Goal: Find specific page/section: Find specific page/section

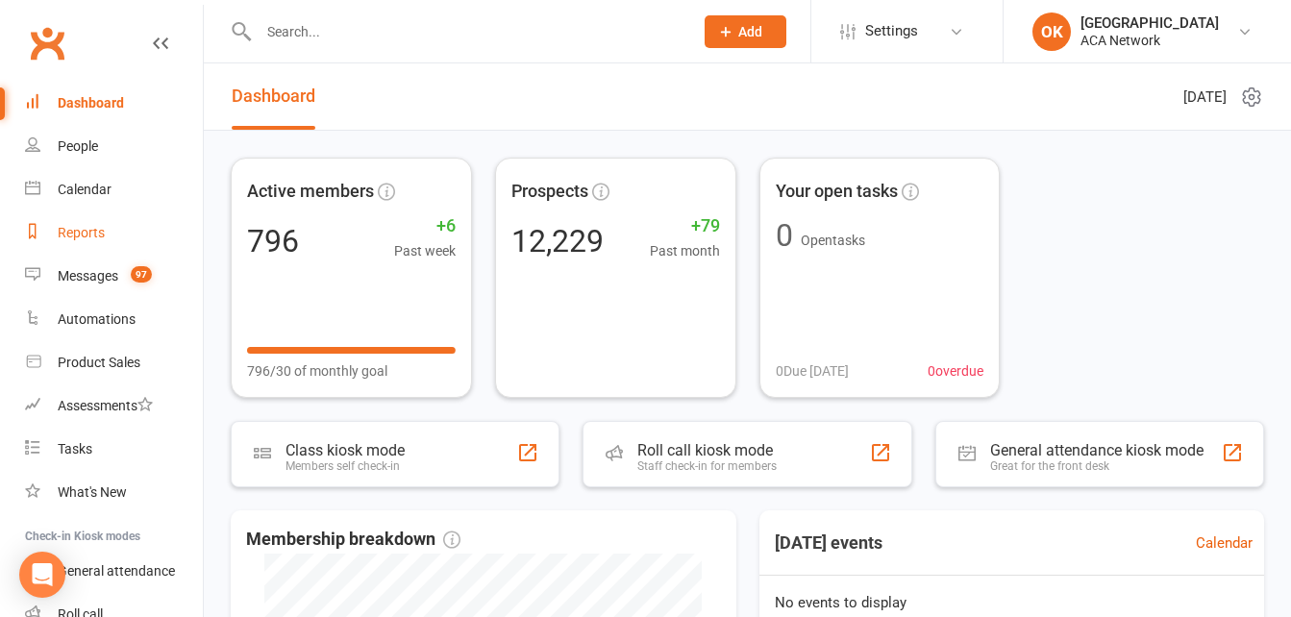
click at [87, 231] on div "Reports" at bounding box center [81, 232] width 47 height 15
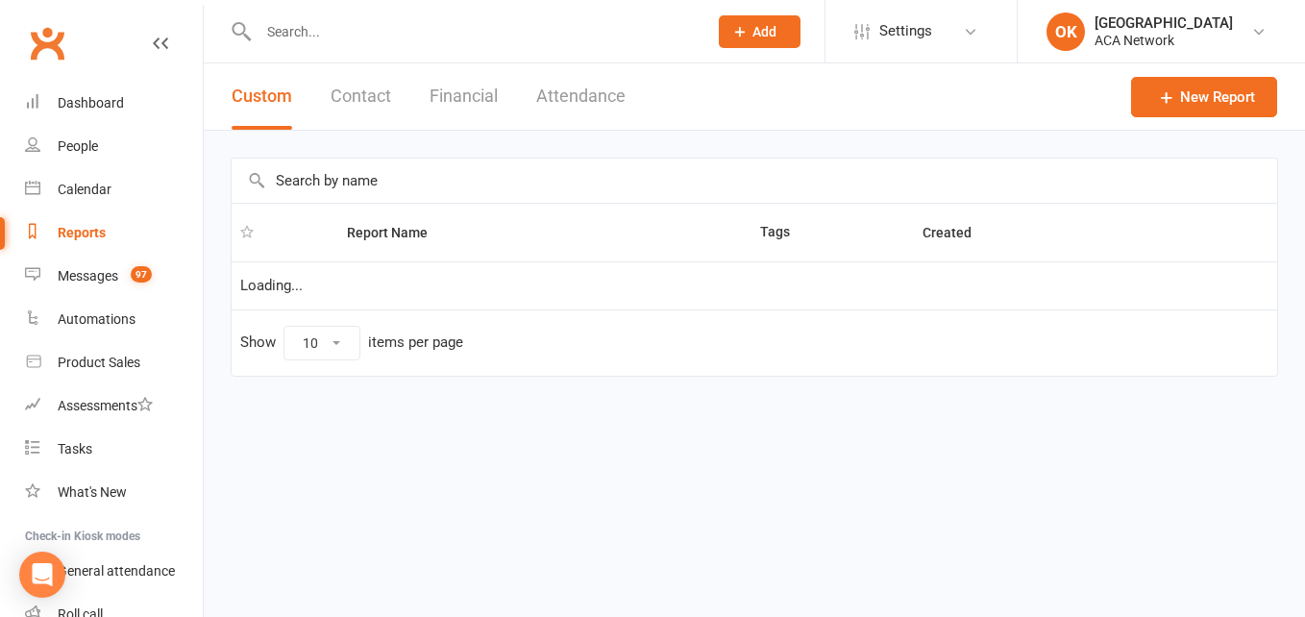
select select "100"
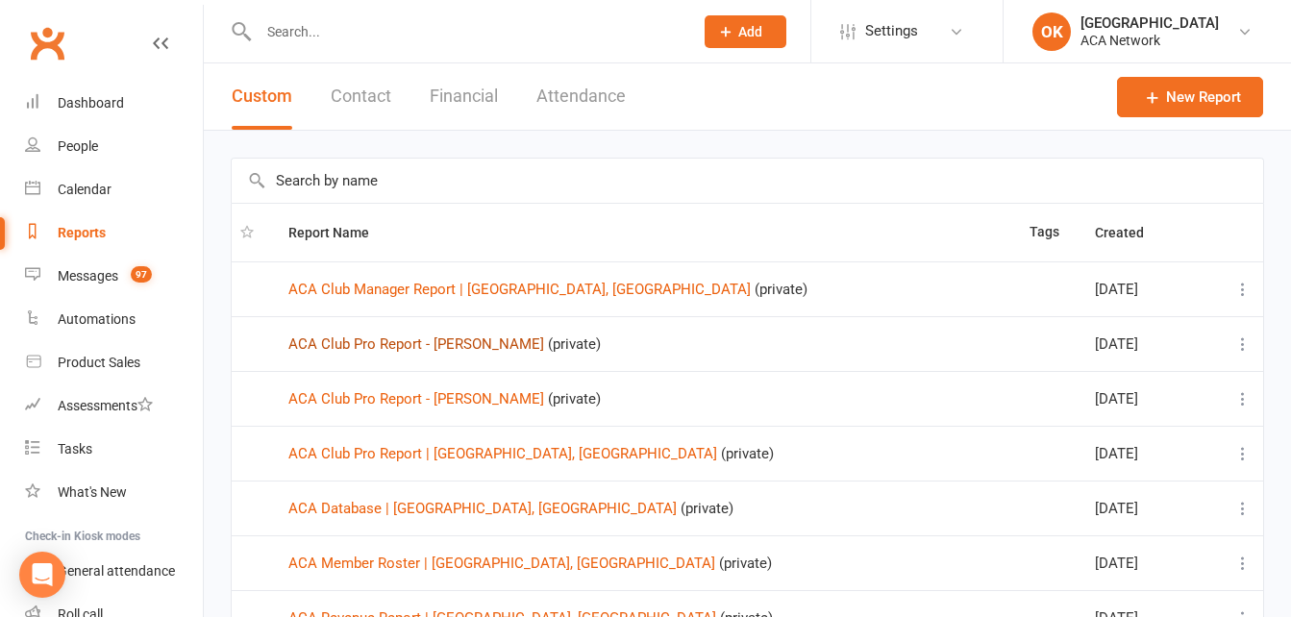
click at [444, 352] on td "ACA Club Pro Report - [PERSON_NAME] (private)" at bounding box center [650, 343] width 741 height 55
click at [444, 343] on link "ACA Club Pro Report - [PERSON_NAME]" at bounding box center [416, 343] width 256 height 17
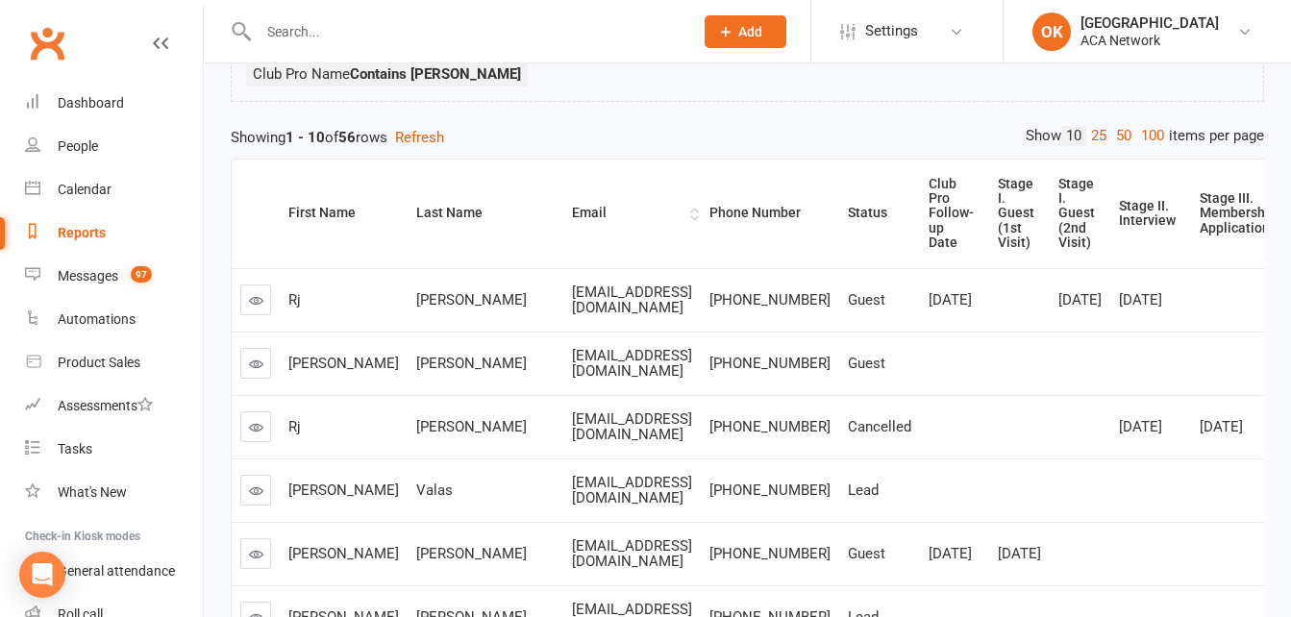
scroll to position [192, 0]
click at [1149, 132] on link "100" at bounding box center [1152, 135] width 33 height 20
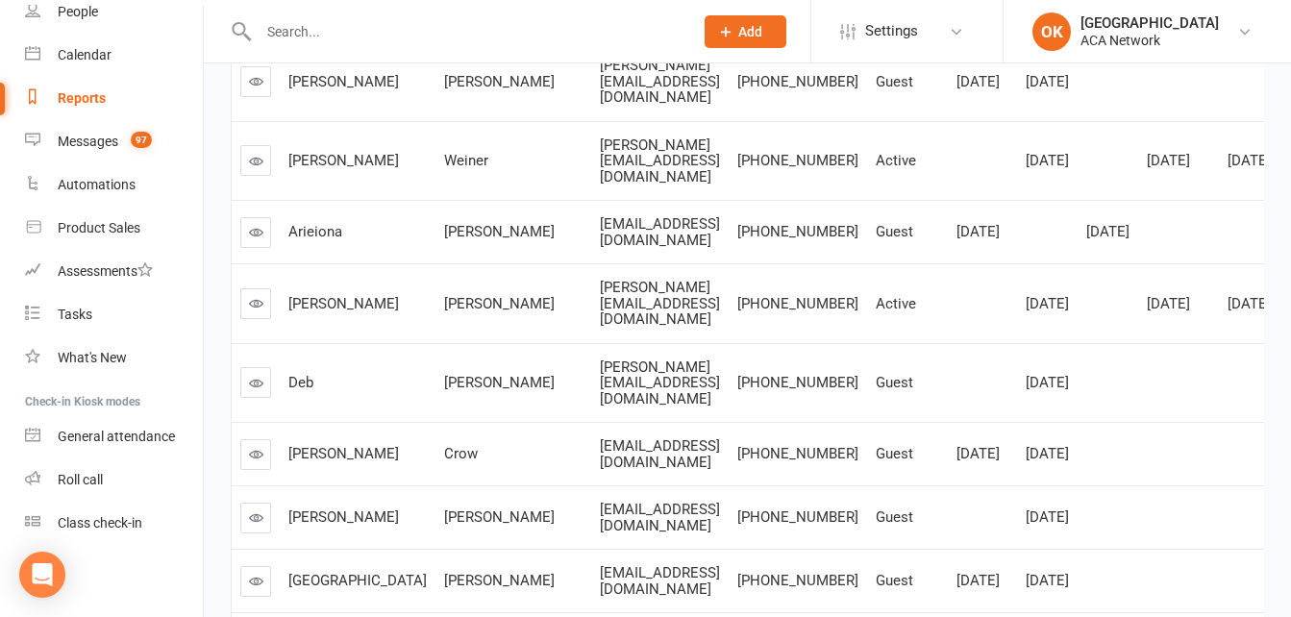
scroll to position [3667, 0]
click at [249, 89] on icon at bounding box center [256, 82] width 14 height 14
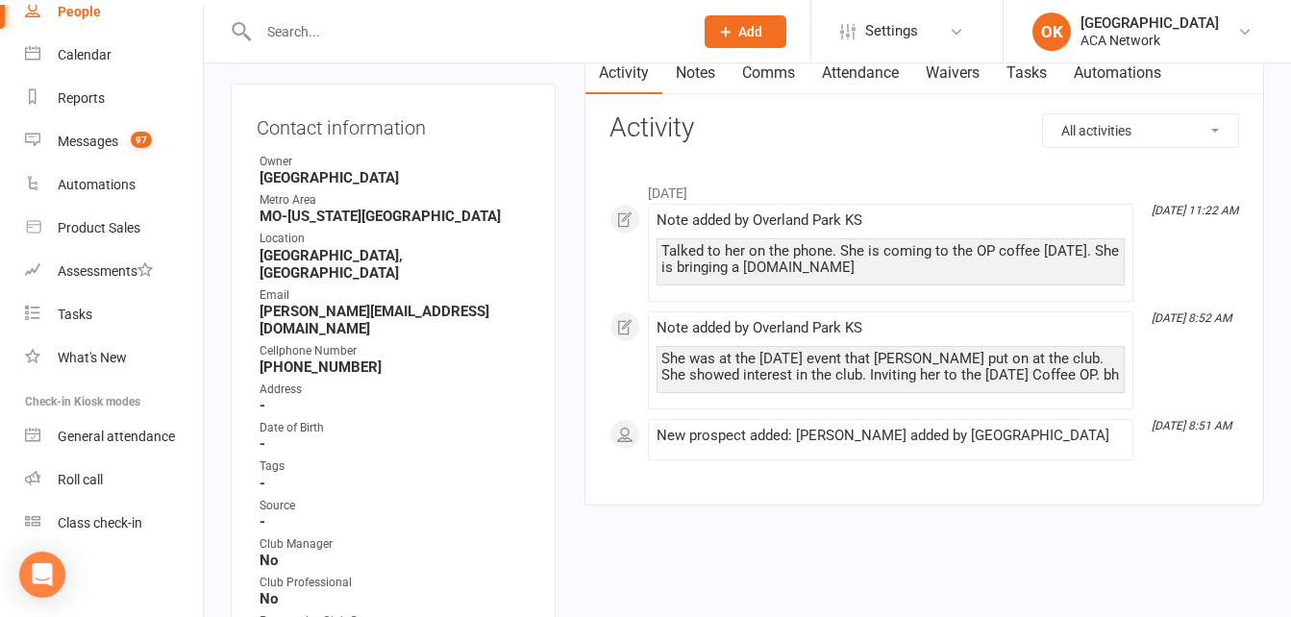
scroll to position [192, 0]
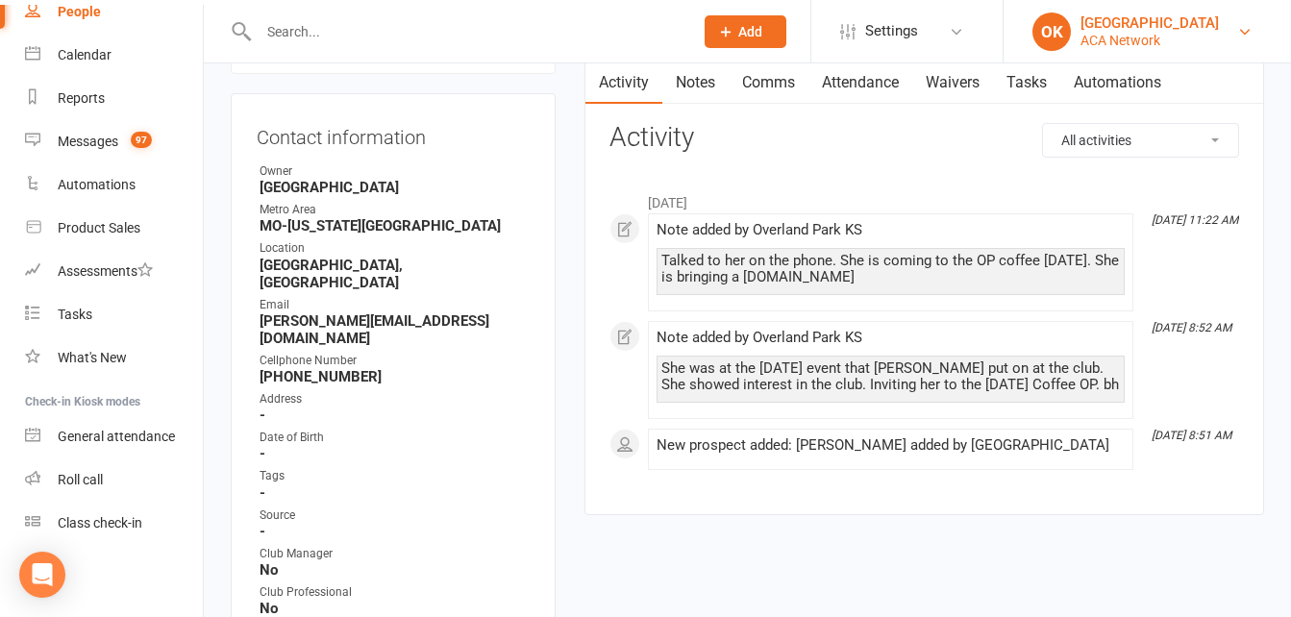
drag, startPoint x: 1202, startPoint y: 320, endPoint x: 1209, endPoint y: 38, distance: 281.6
click at [1209, 38] on link "OK [GEOGRAPHIC_DATA] KS ACA Network" at bounding box center [1147, 31] width 230 height 38
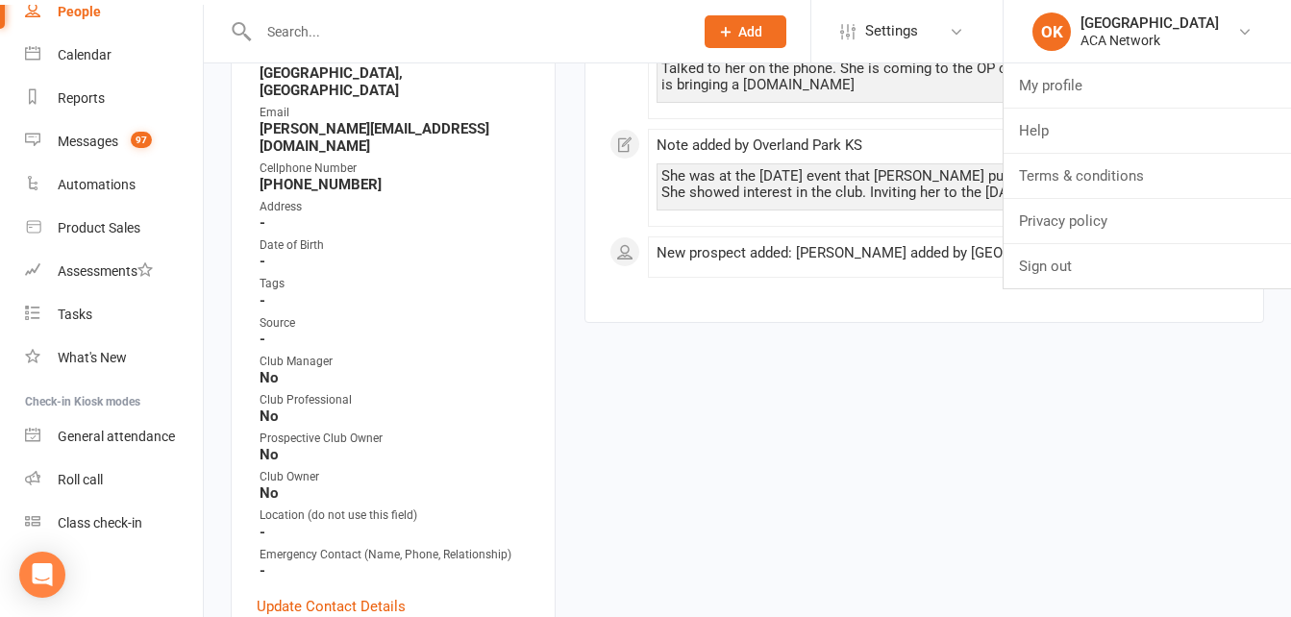
scroll to position [288, 0]
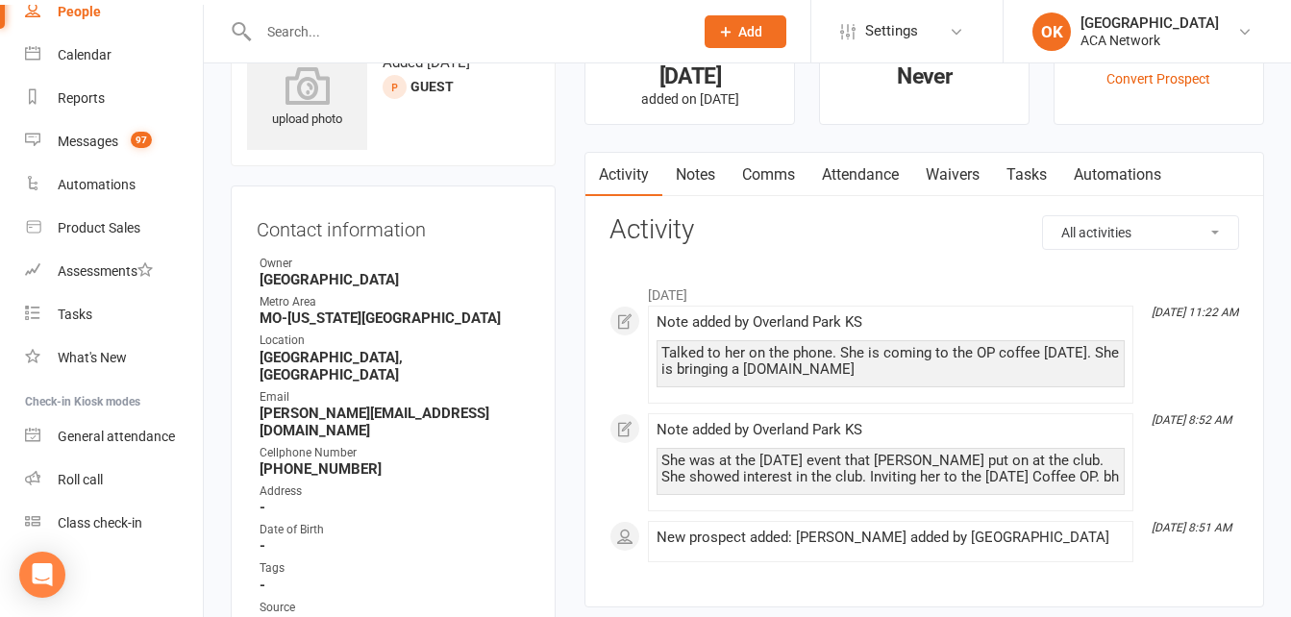
scroll to position [192, 0]
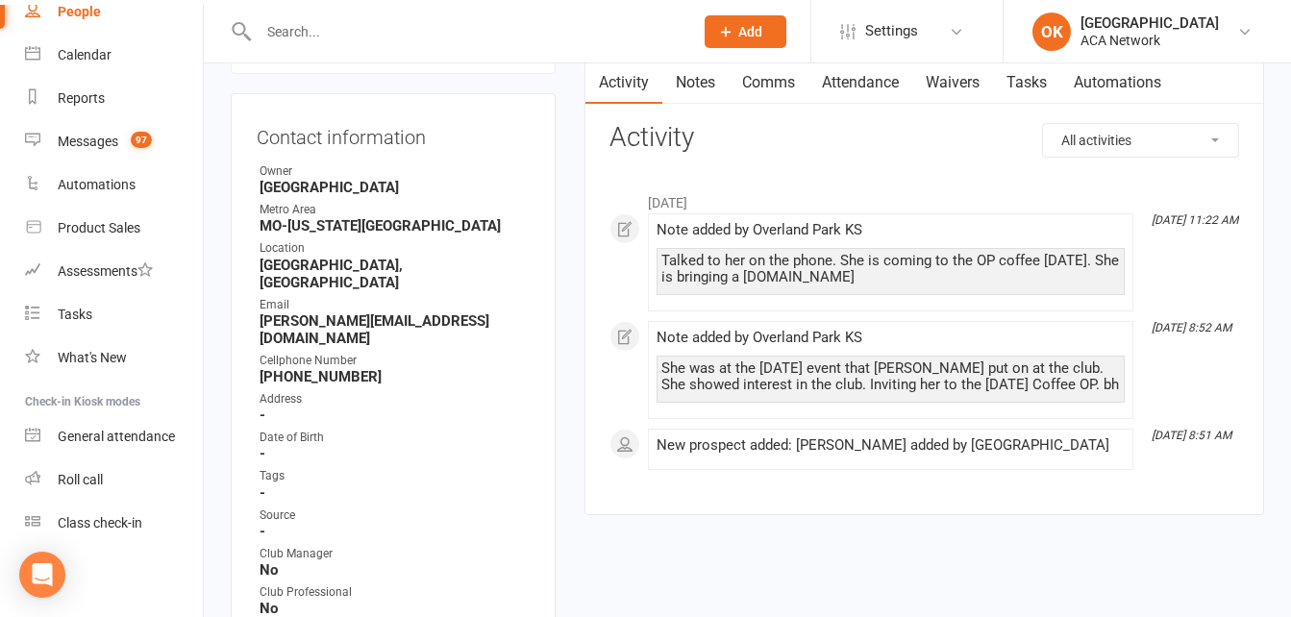
click at [293, 39] on input "text" at bounding box center [466, 31] width 427 height 27
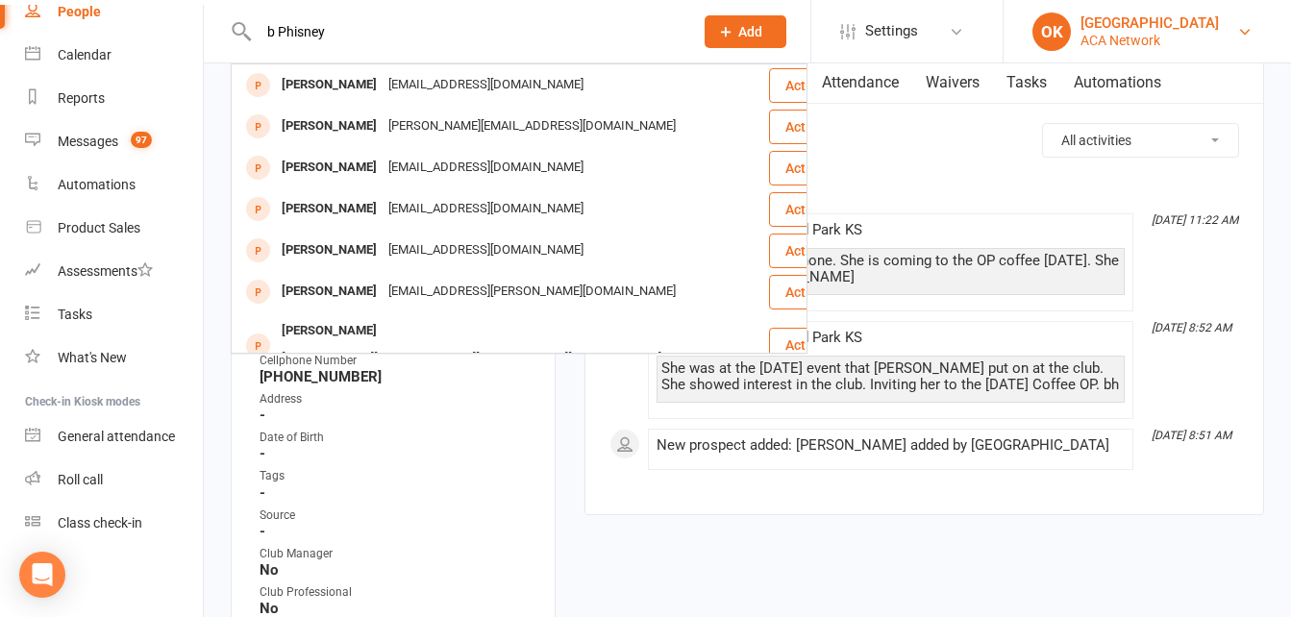
type input "b Phisney"
click at [1207, 47] on link "OK [GEOGRAPHIC_DATA] KS ACA Network" at bounding box center [1147, 31] width 230 height 38
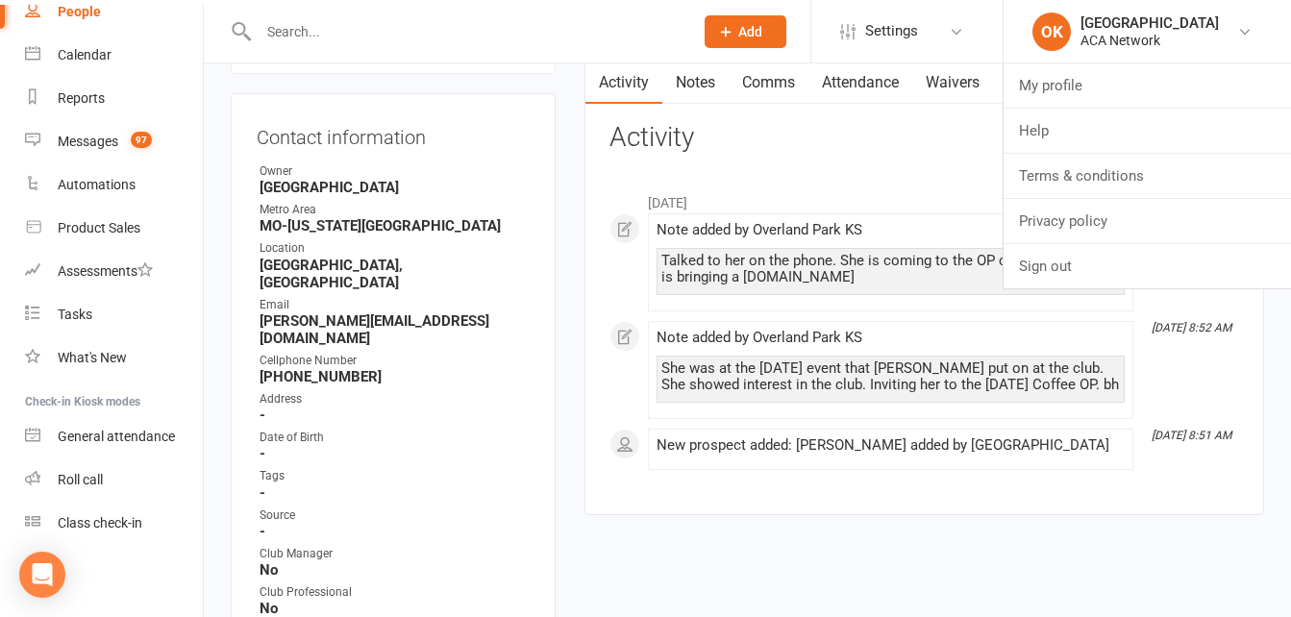
click at [315, 30] on input "text" at bounding box center [466, 31] width 427 height 27
